Goal: Complete application form: Complete application form

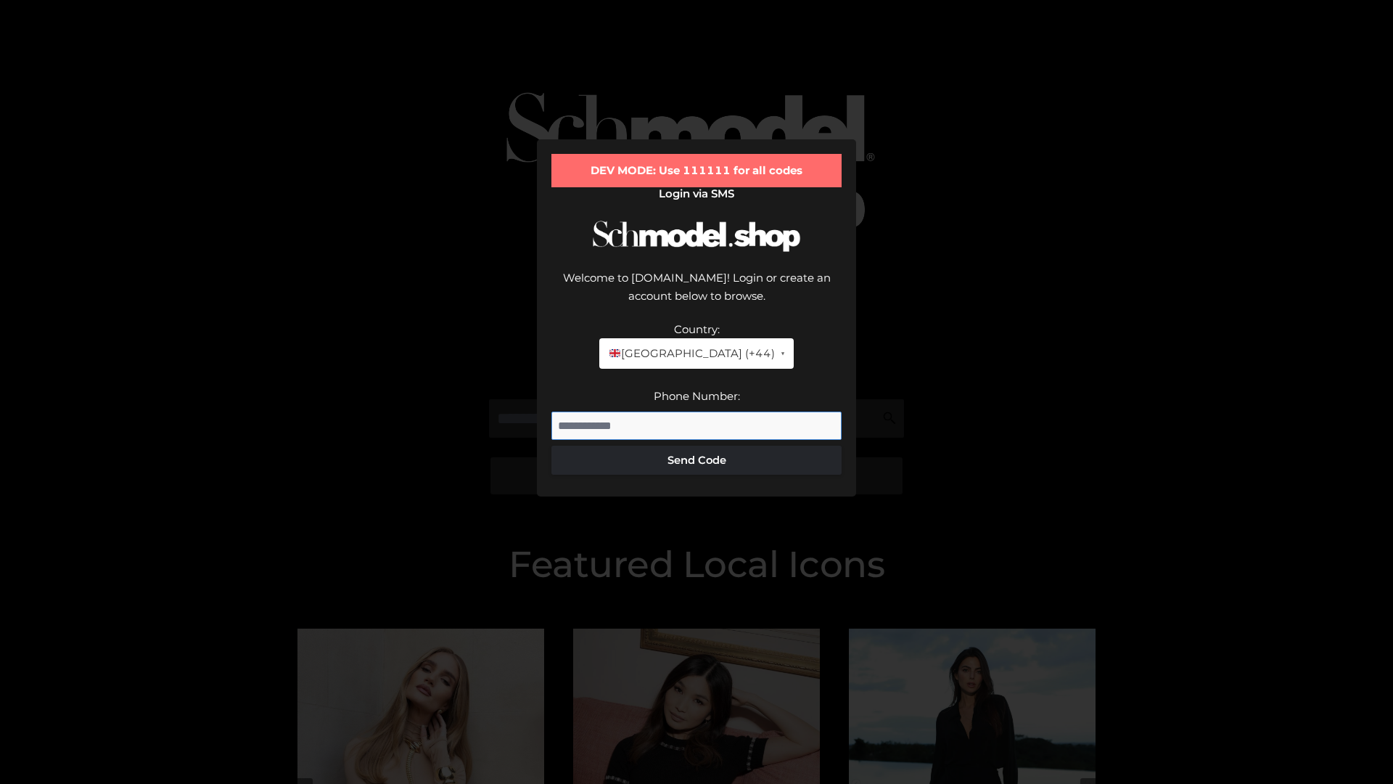
click at [697, 411] on input "Phone Number:" at bounding box center [696, 425] width 290 height 29
type input "**********"
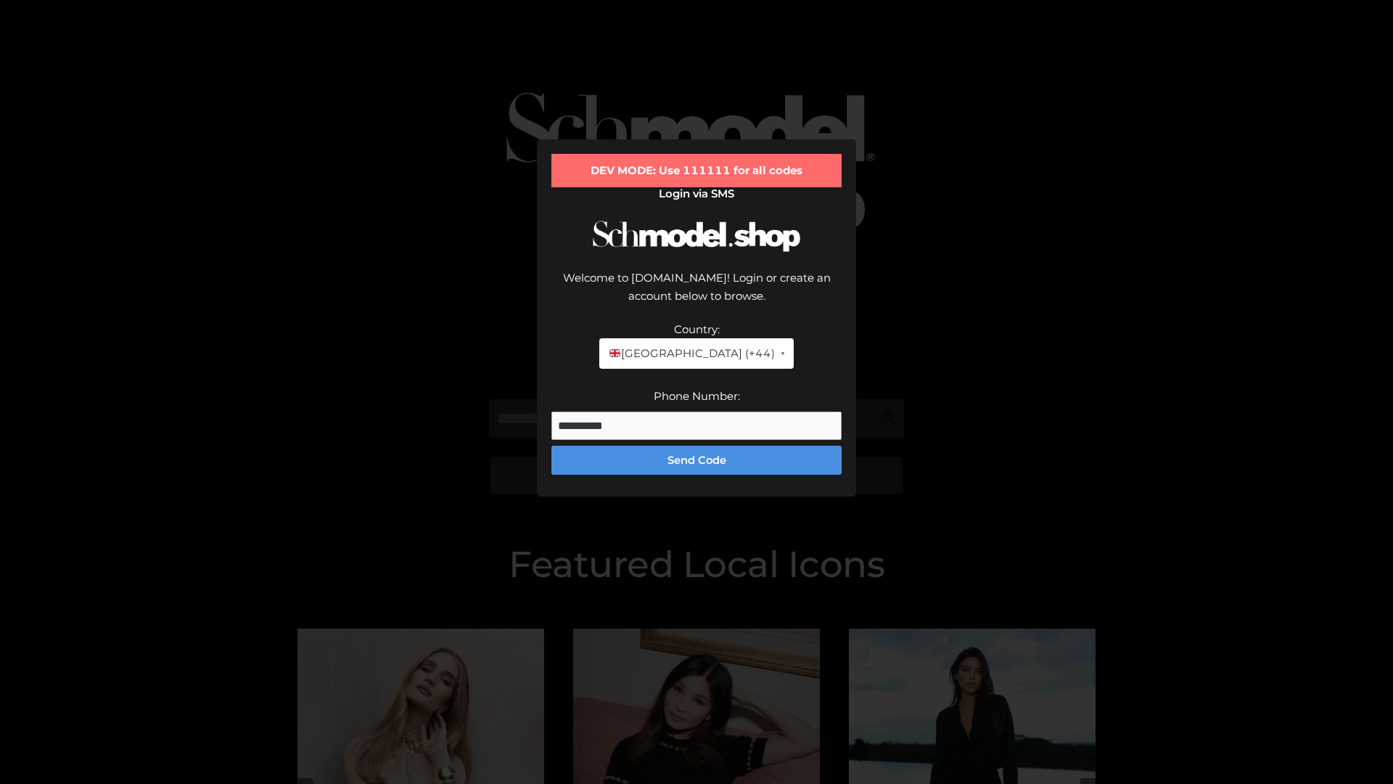
click at [697, 445] on button "Send Code" at bounding box center [696, 459] width 290 height 29
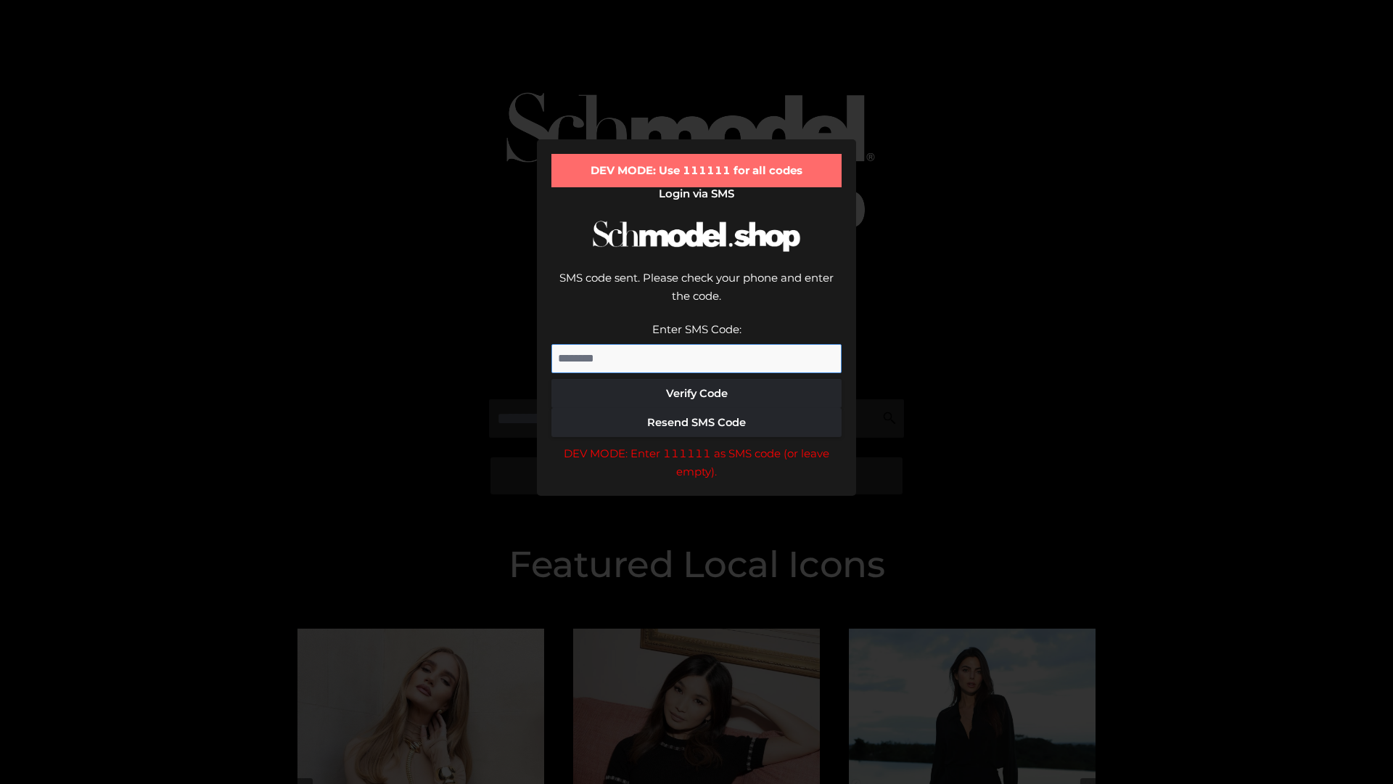
click at [697, 344] on input "Enter SMS Code:" at bounding box center [696, 358] width 290 height 29
type input "******"
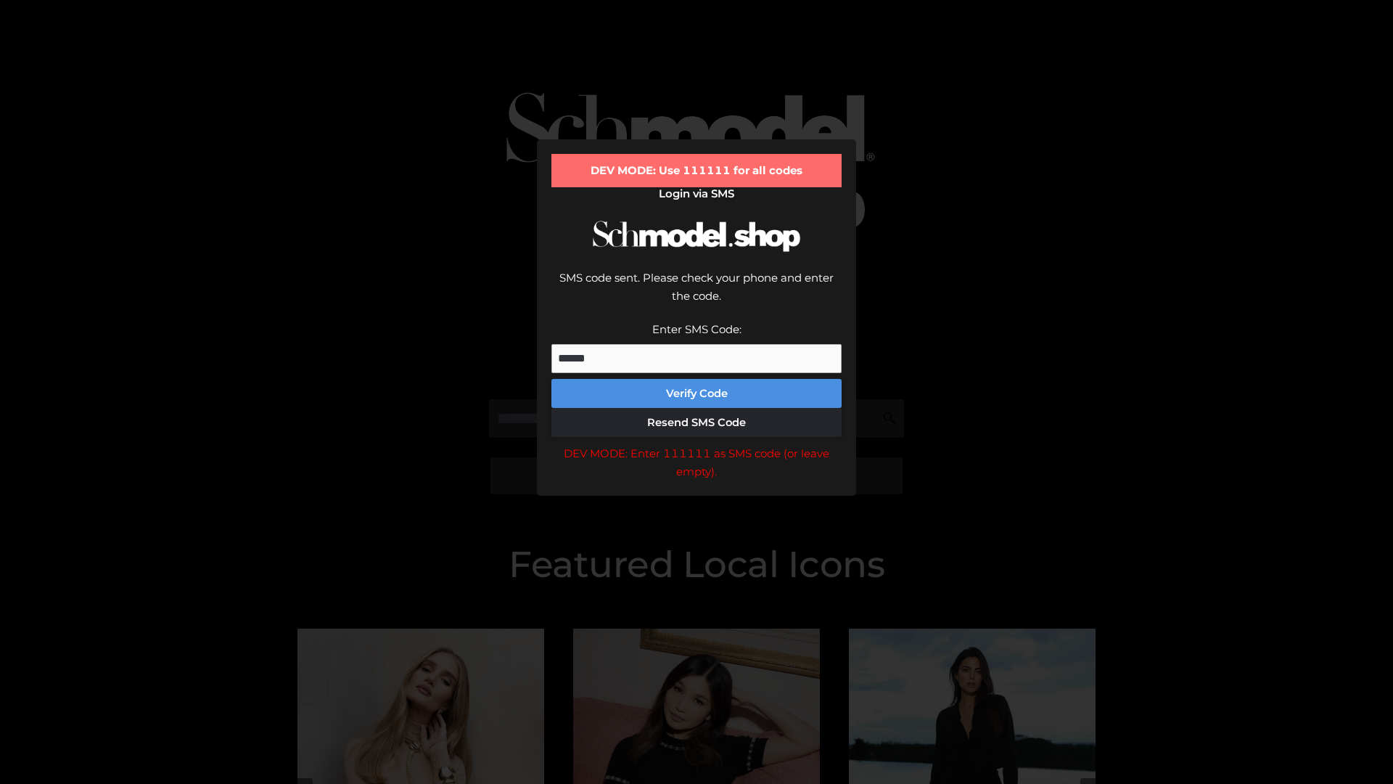
click at [697, 379] on button "Verify Code" at bounding box center [696, 393] width 290 height 29
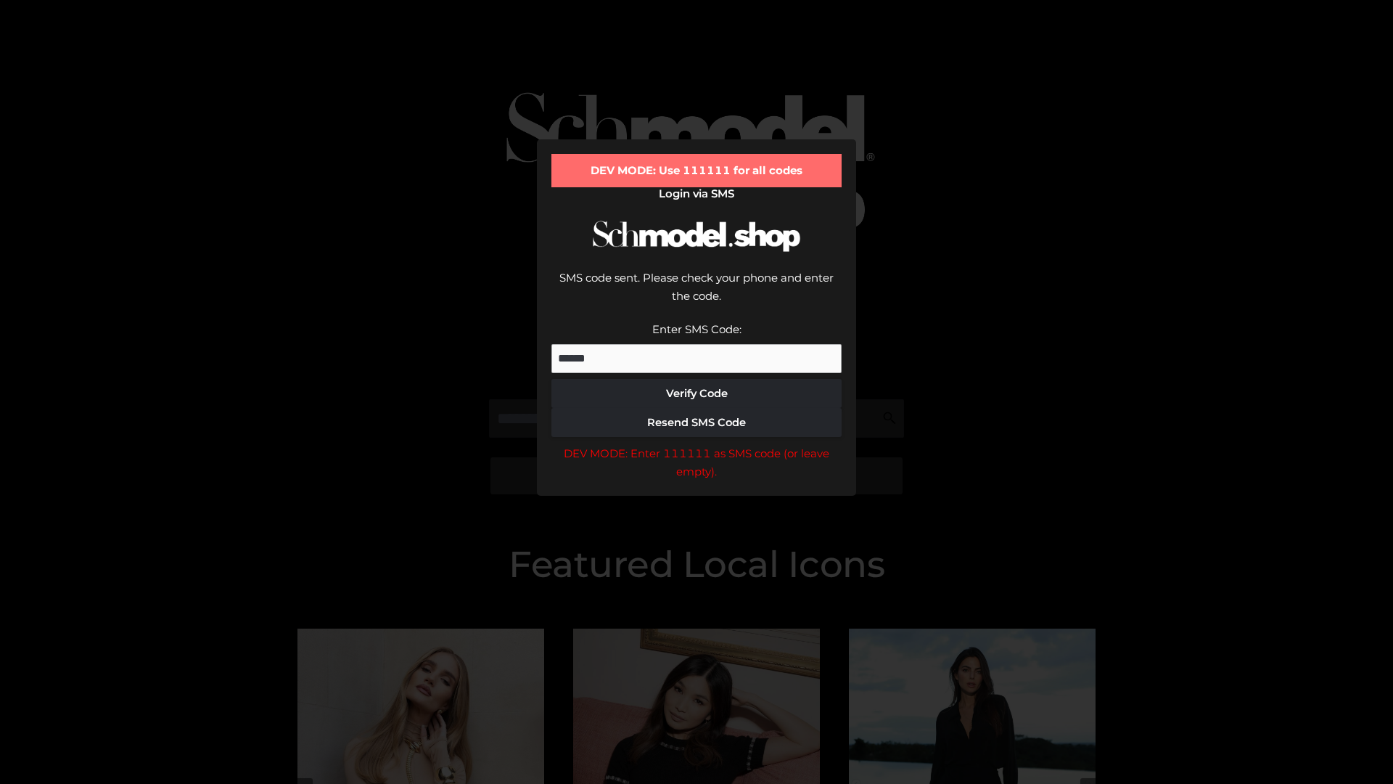
click at [697, 444] on div "DEV MODE: Enter 111111 as SMS code (or leave empty)." at bounding box center [696, 462] width 290 height 37
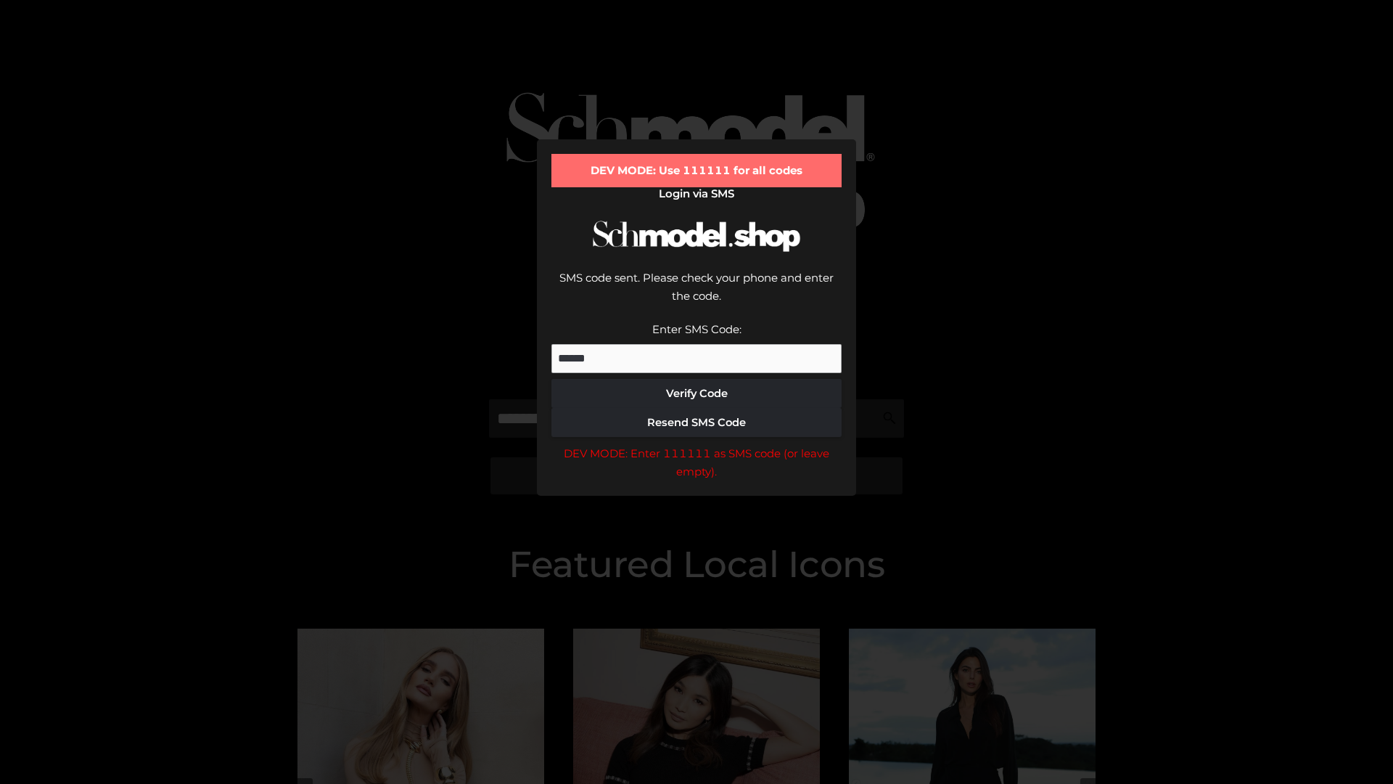
click at [697, 444] on div "DEV MODE: Enter 111111 as SMS code (or leave empty)." at bounding box center [696, 462] width 290 height 37
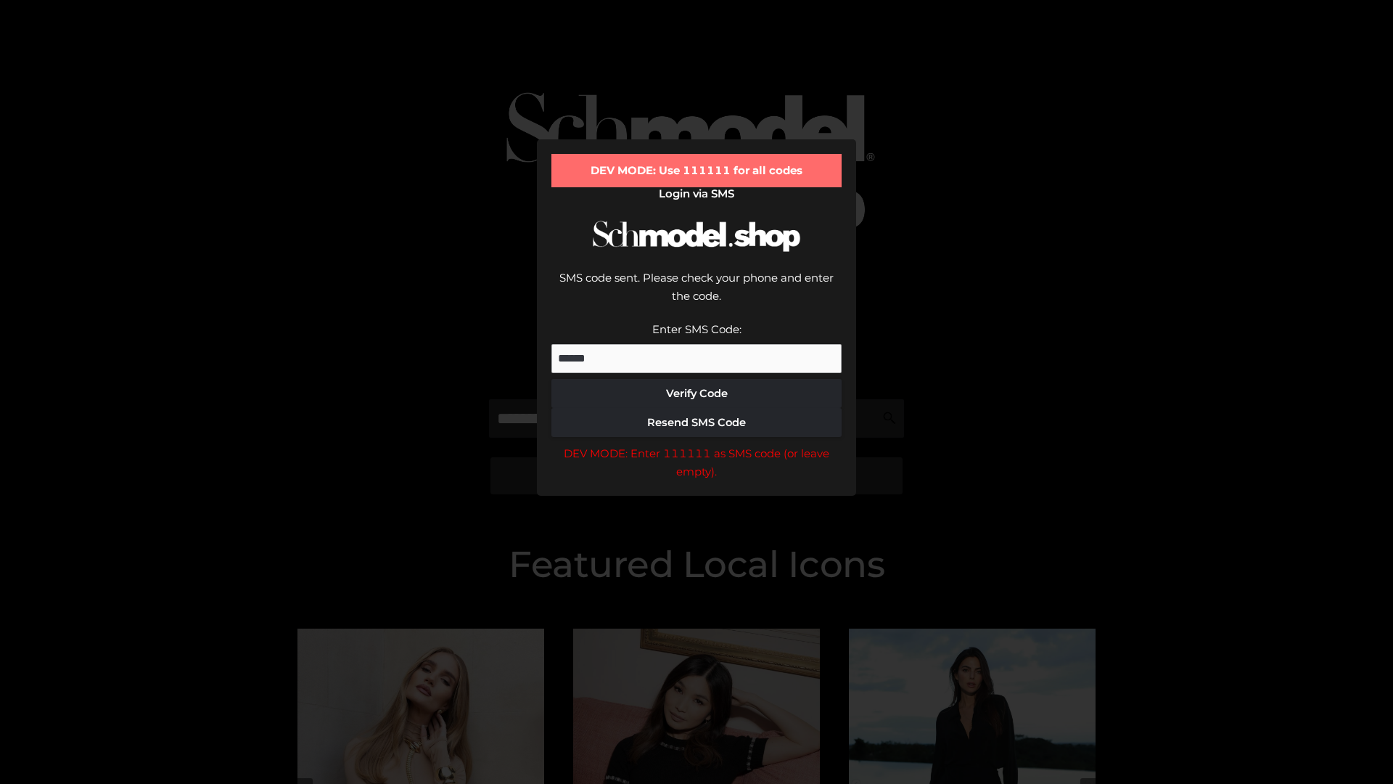
click at [697, 444] on div "DEV MODE: Enter 111111 as SMS code (or leave empty)." at bounding box center [696, 462] width 290 height 37
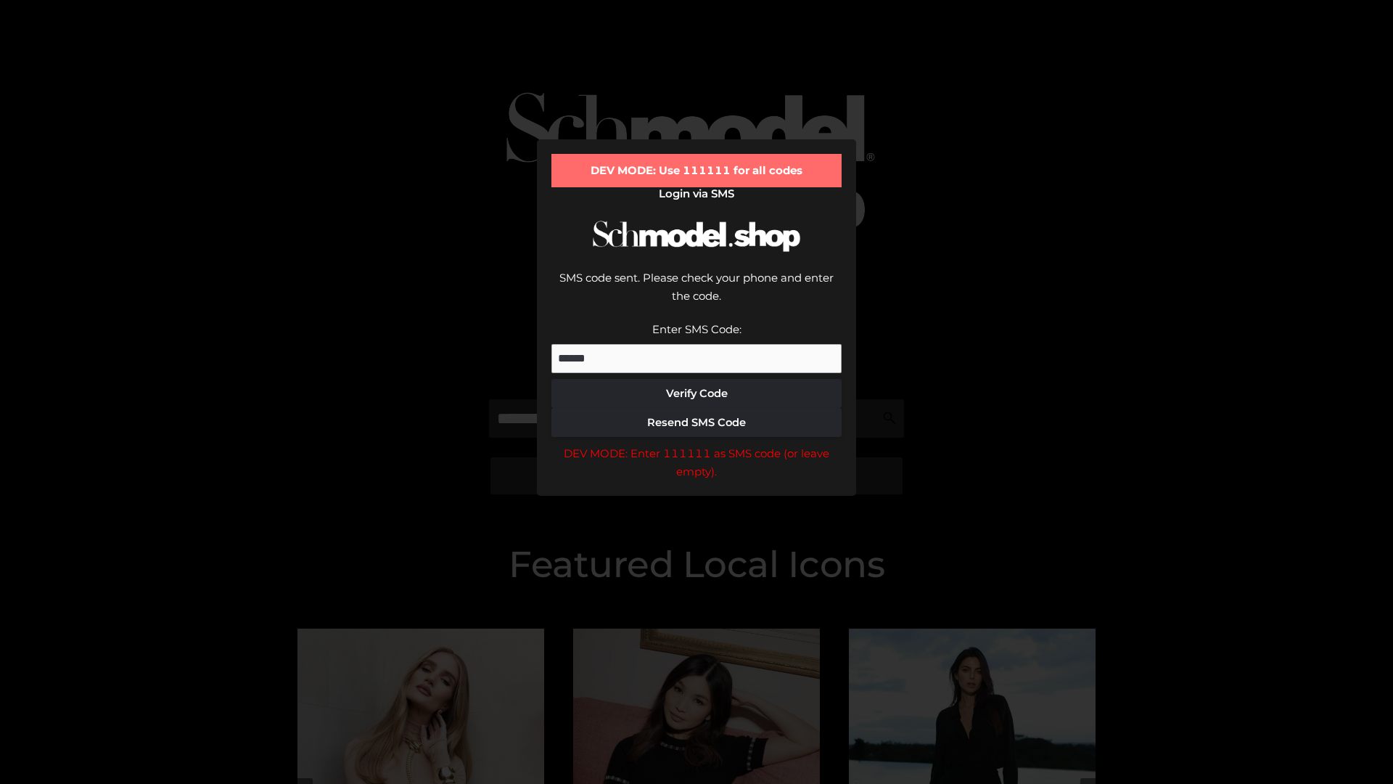
click at [697, 444] on div "DEV MODE: Enter 111111 as SMS code (or leave empty)." at bounding box center [696, 462] width 290 height 37
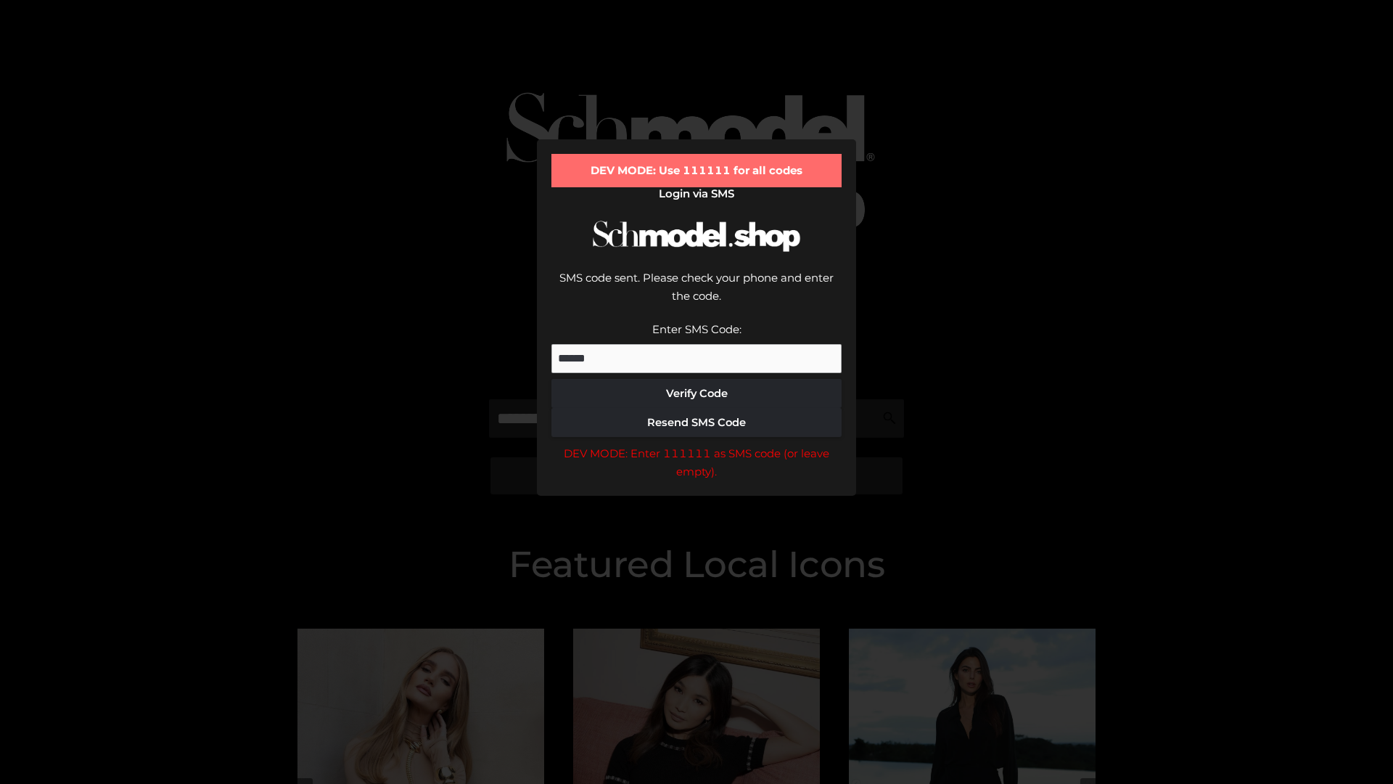
click at [697, 444] on div "DEV MODE: Enter 111111 as SMS code (or leave empty)." at bounding box center [696, 462] width 290 height 37
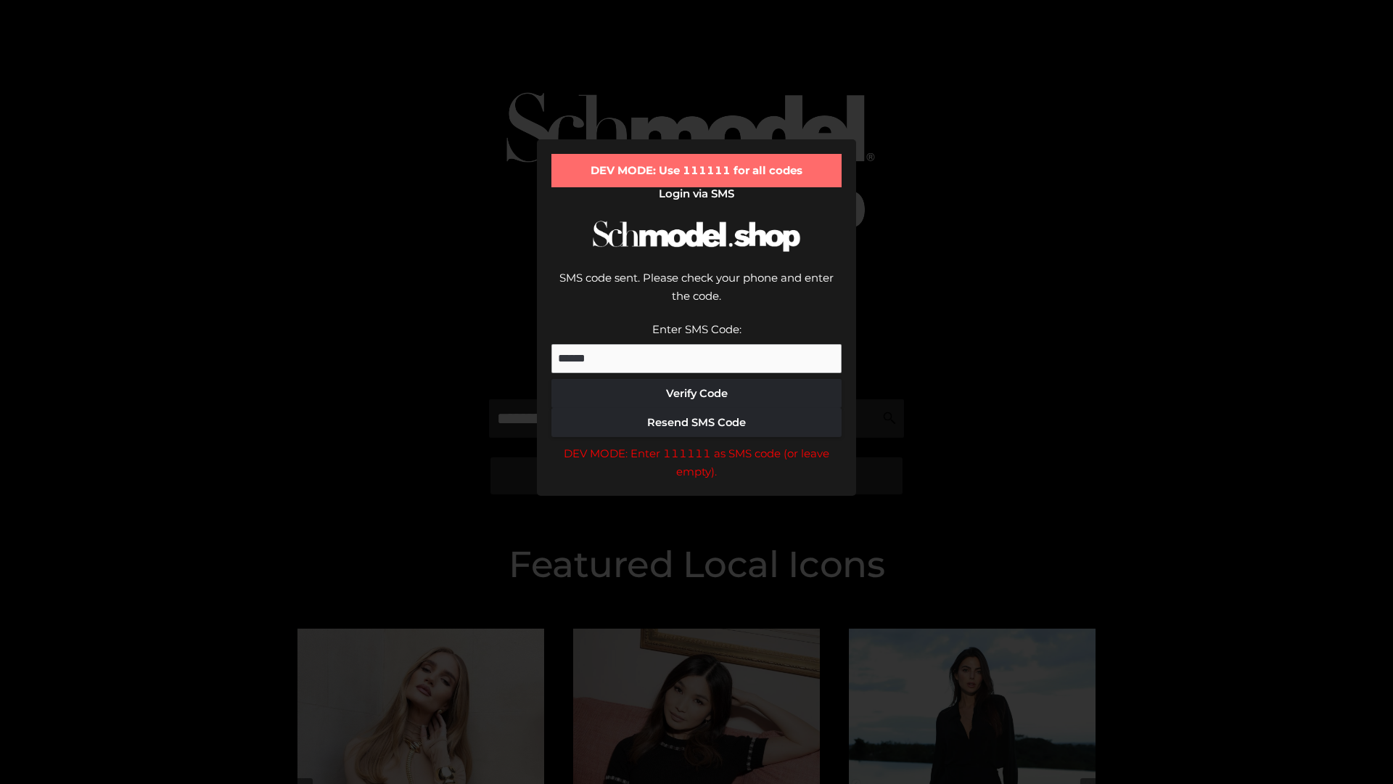
click at [697, 444] on div "DEV MODE: Enter 111111 as SMS code (or leave empty)." at bounding box center [696, 462] width 290 height 37
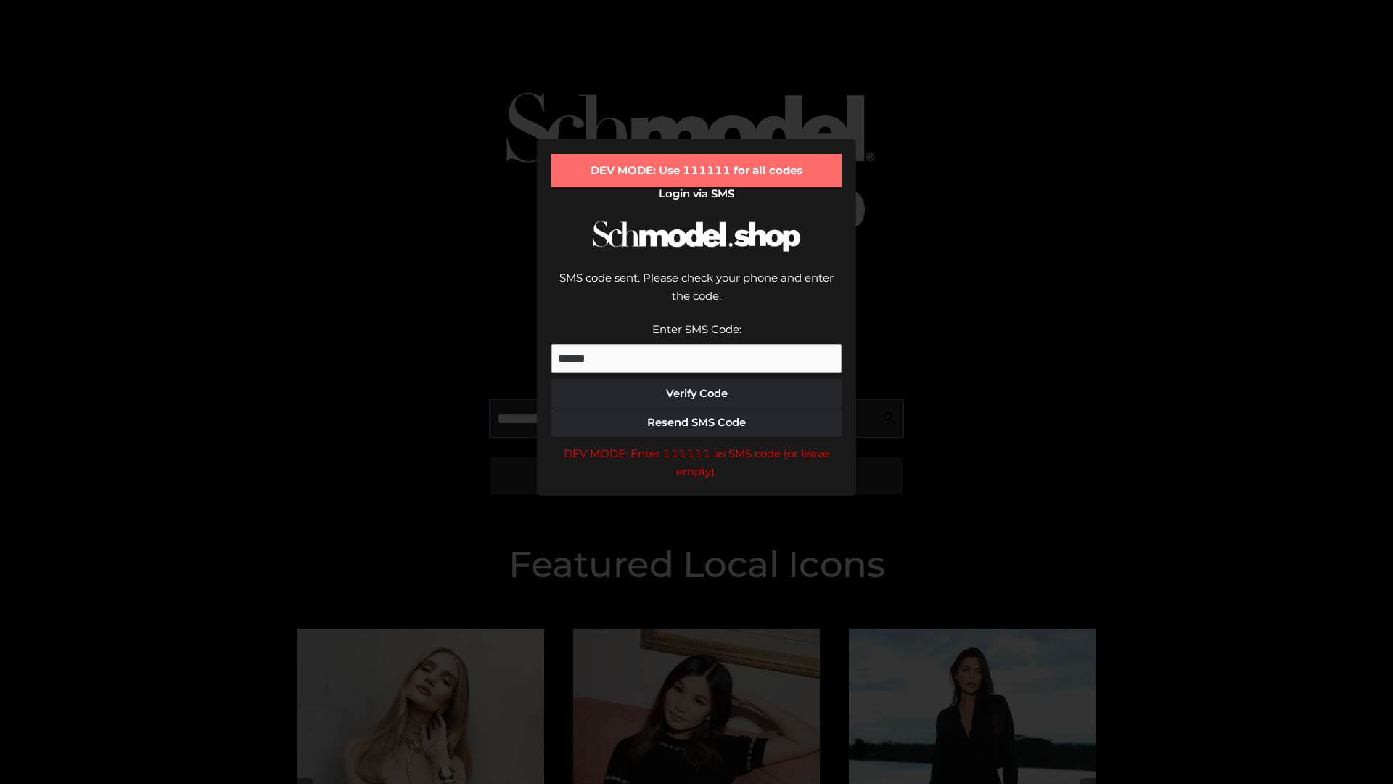
scroll to position [0, 75]
click at [697, 444] on div "DEV MODE: Enter 111111 as SMS code (or leave empty)." at bounding box center [696, 462] width 290 height 37
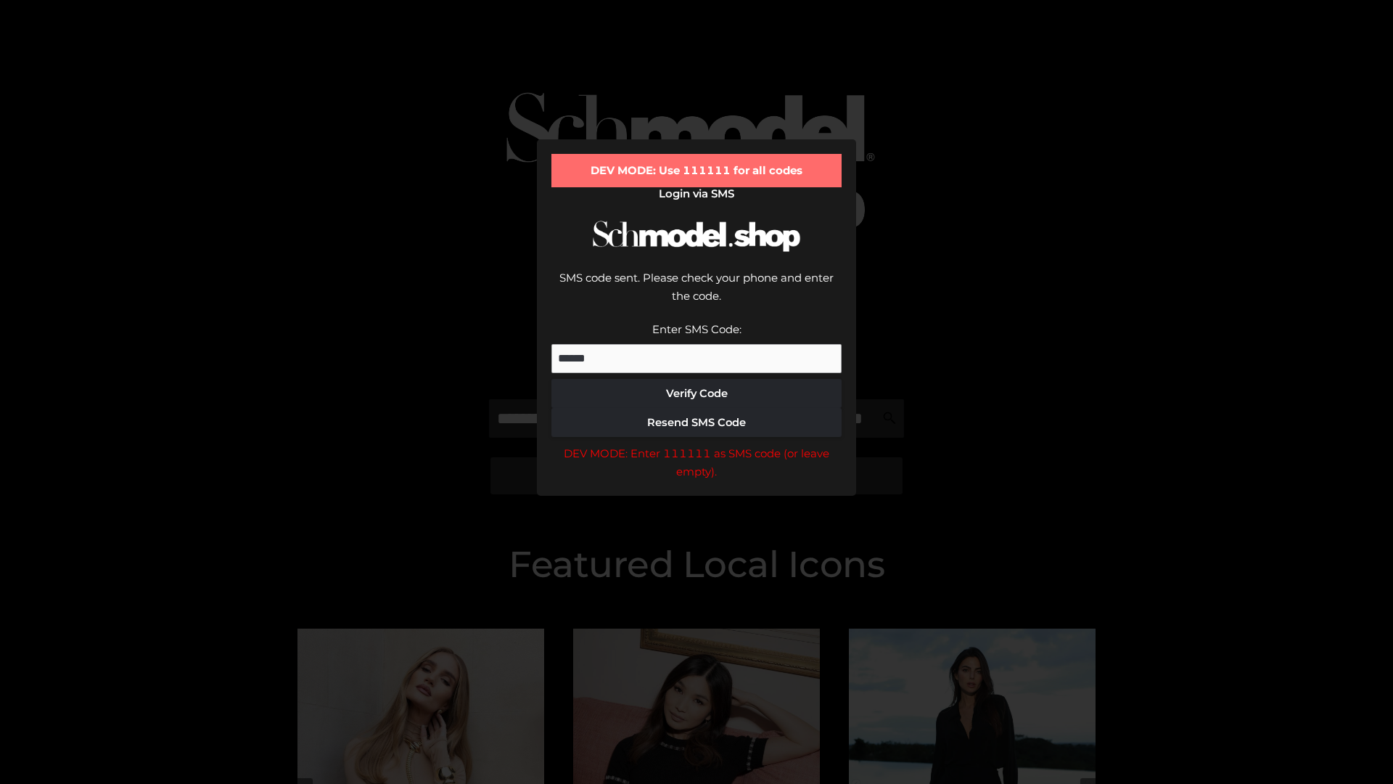
click at [697, 444] on div "DEV MODE: Enter 111111 as SMS code (or leave empty)." at bounding box center [696, 462] width 290 height 37
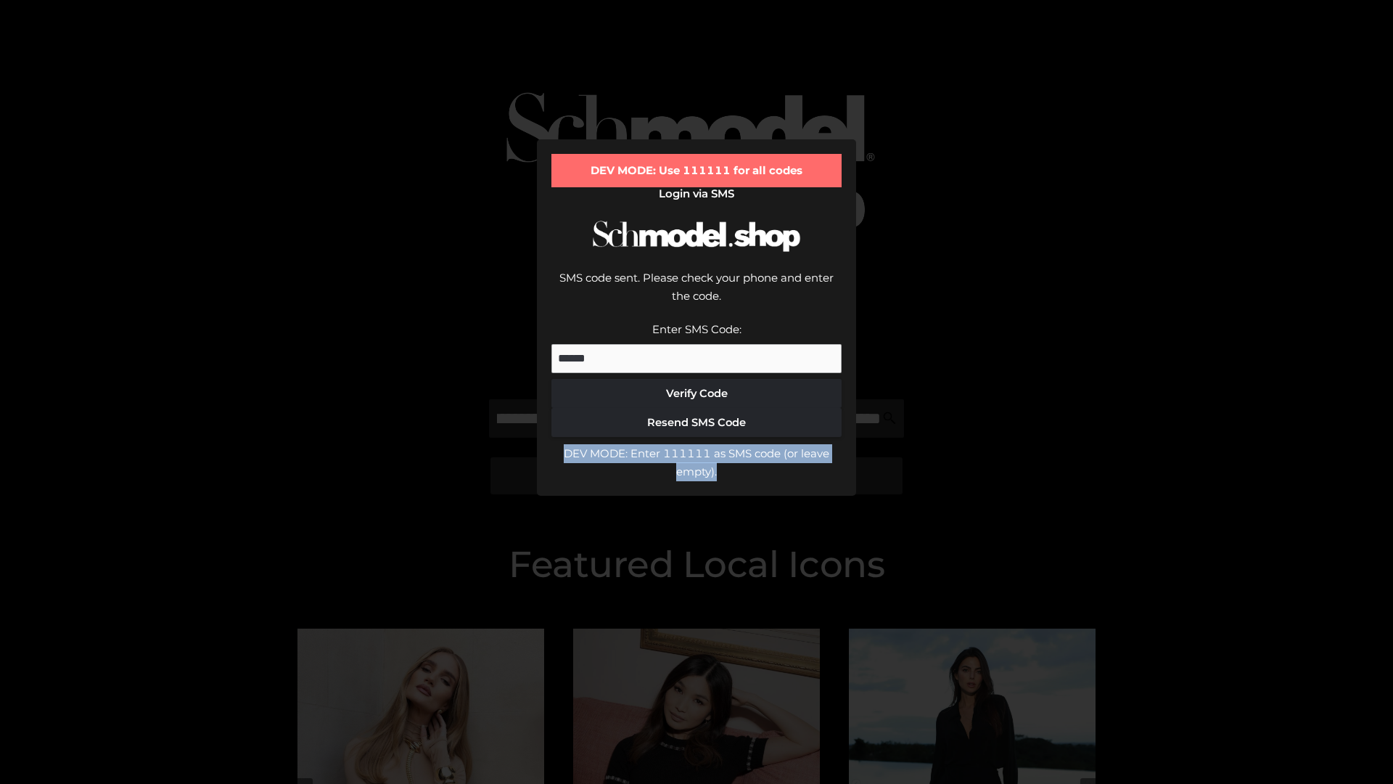
scroll to position [0, 0]
type input "**********"
